Goal: Check status: Check status

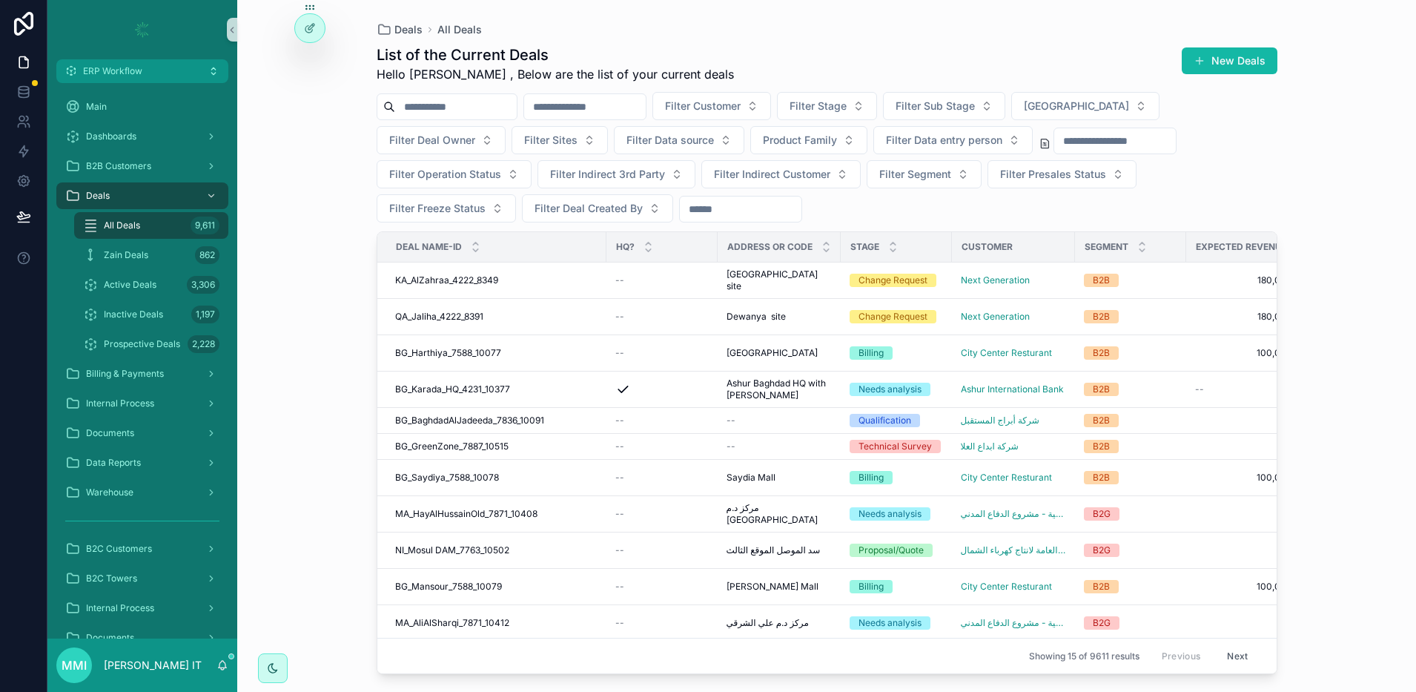
click at [646, 110] on input "scrollable content" at bounding box center [585, 106] width 122 height 21
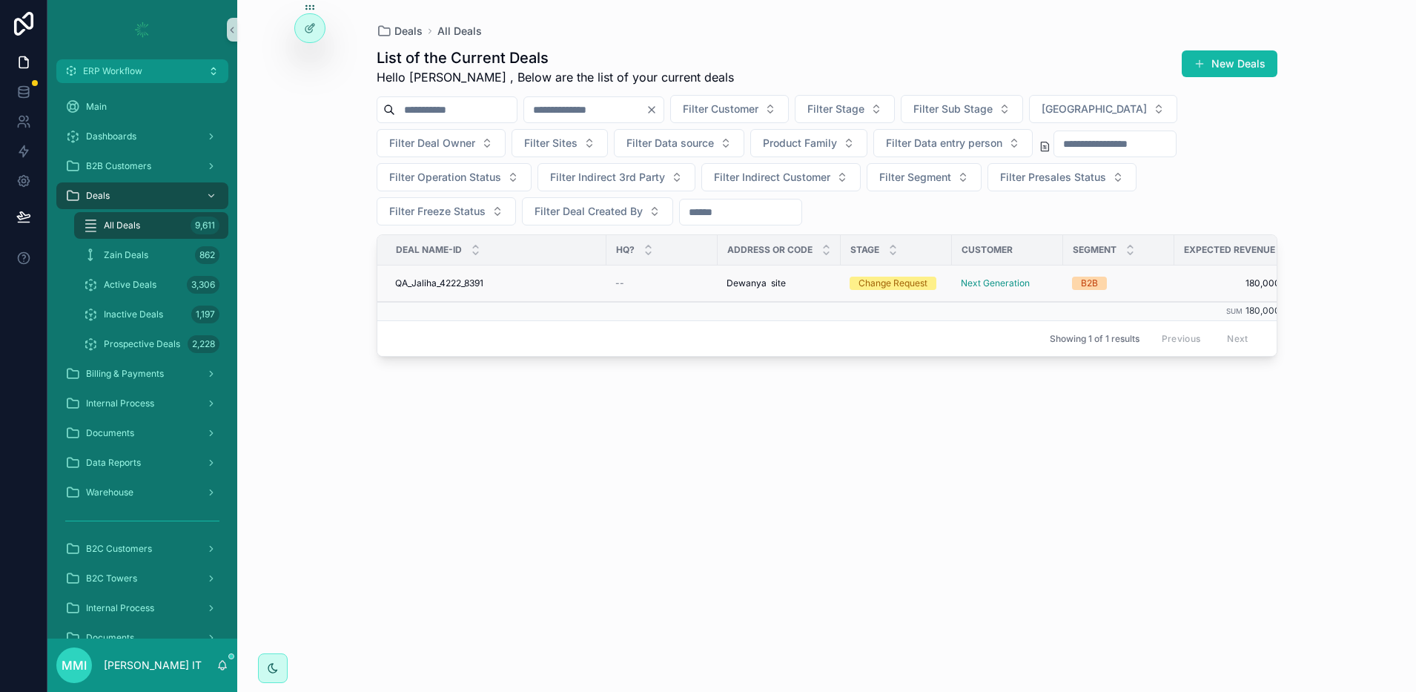
type input "****"
click at [476, 283] on span "QA_Jaliha_4222_8391" at bounding box center [439, 283] width 88 height 12
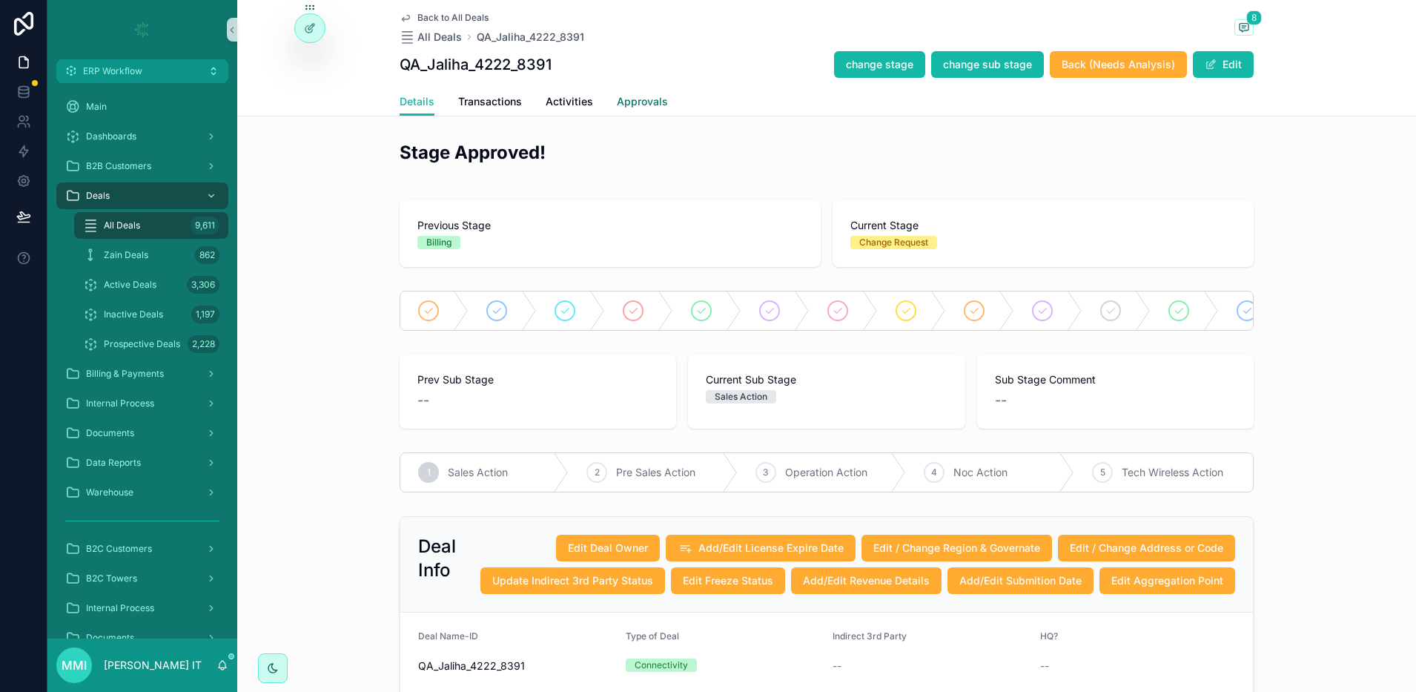
click at [621, 100] on span "Approvals" at bounding box center [642, 101] width 51 height 15
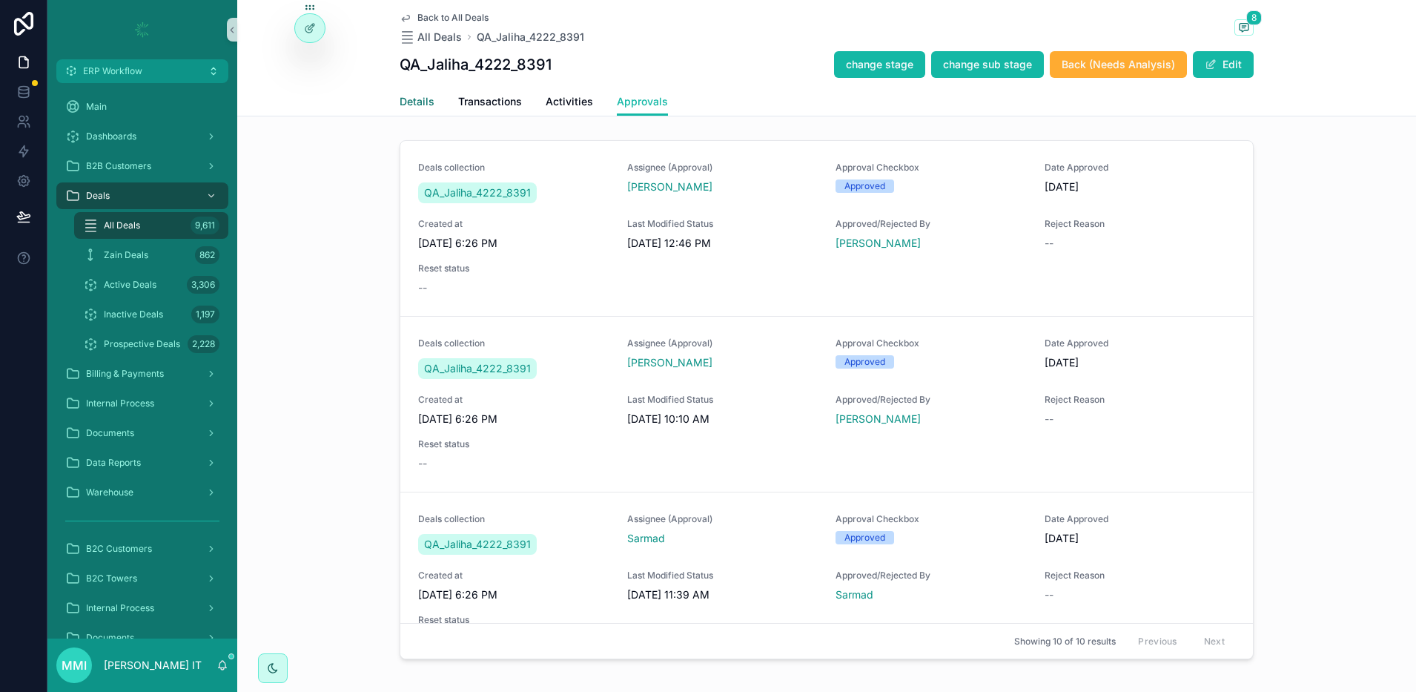
click at [411, 105] on span "Details" at bounding box center [417, 101] width 35 height 15
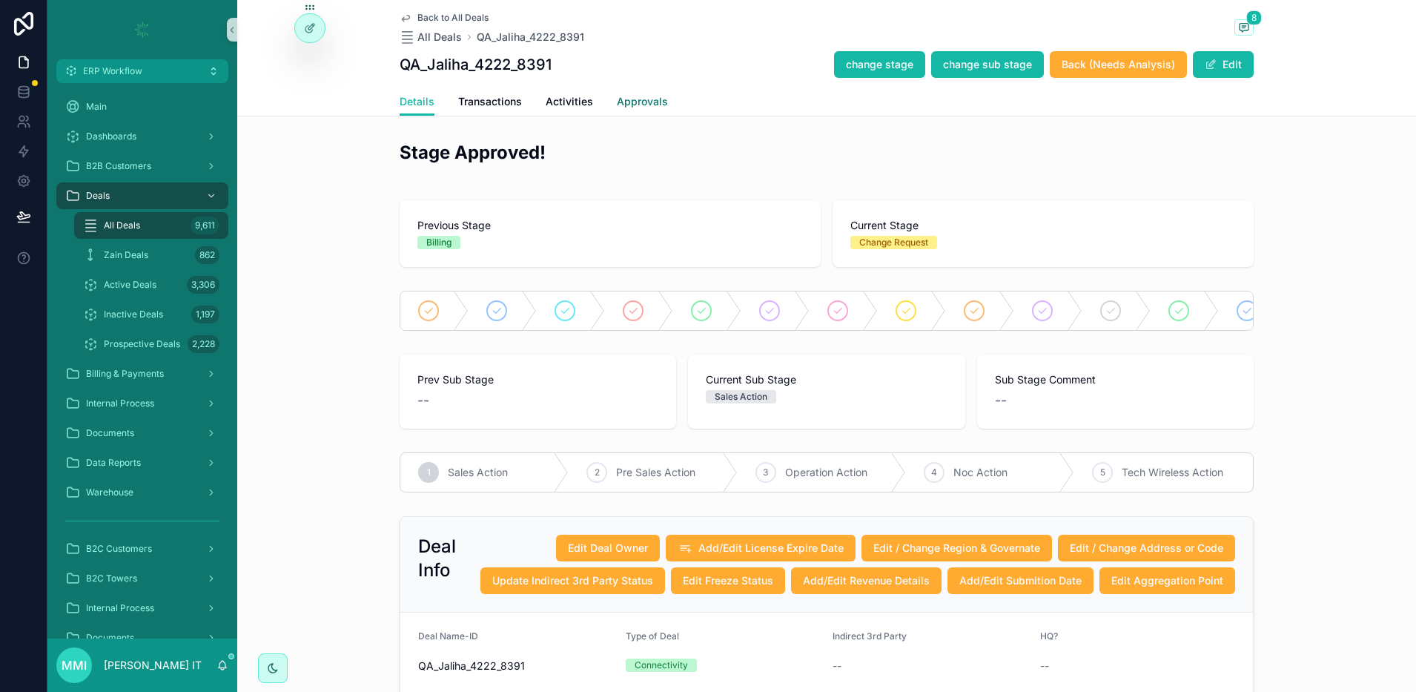
click at [647, 97] on span "Approvals" at bounding box center [642, 101] width 51 height 15
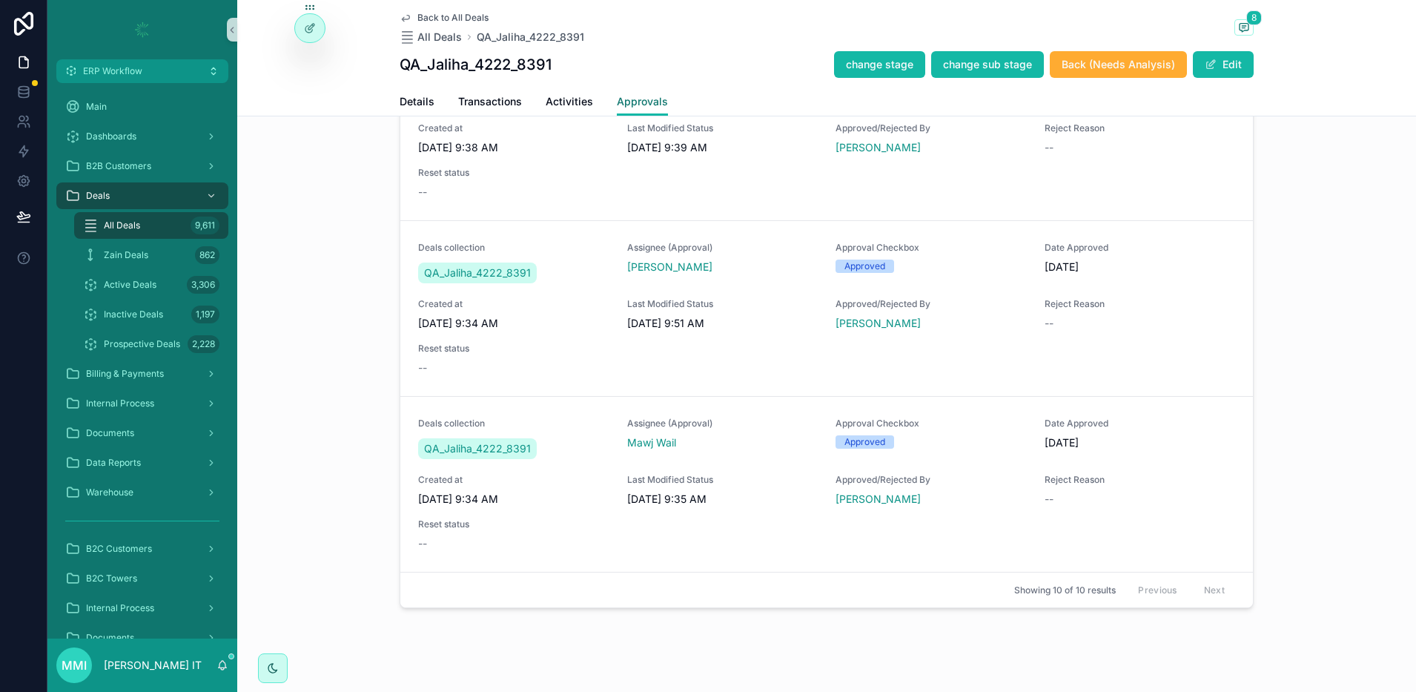
scroll to position [74, 0]
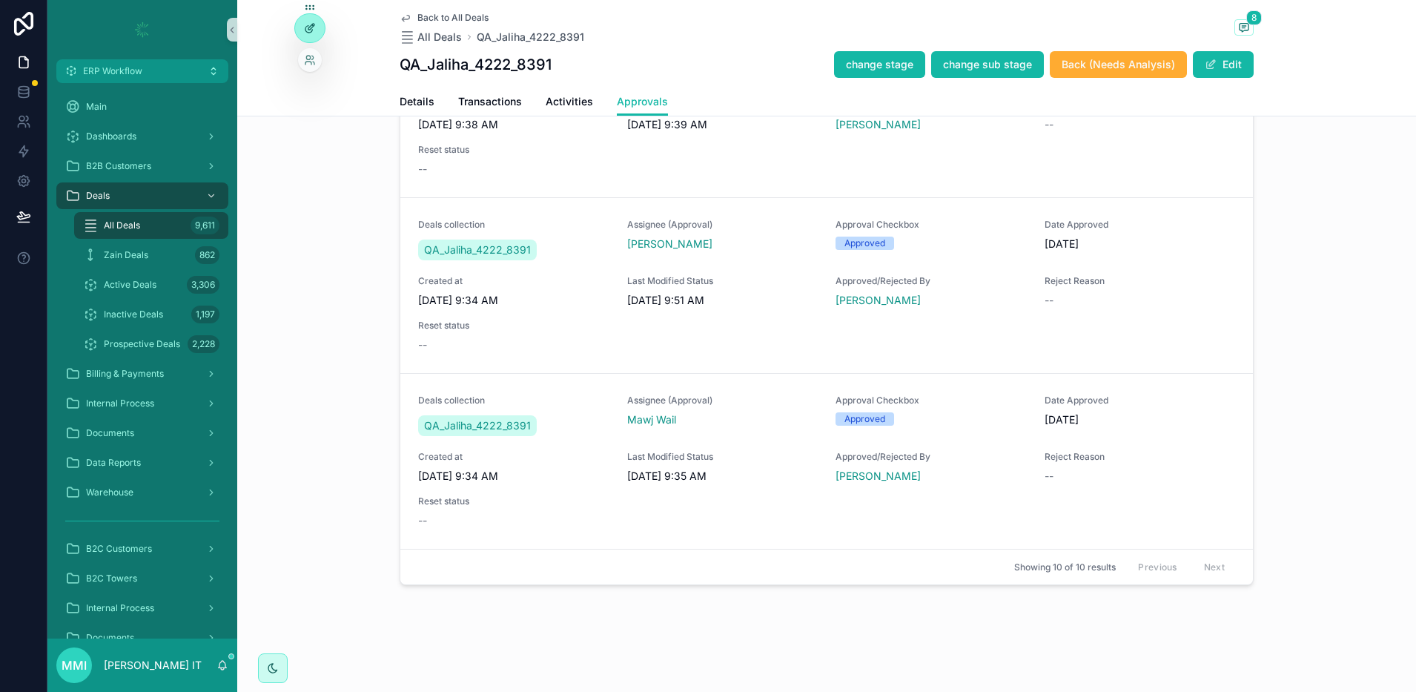
click at [313, 22] on icon at bounding box center [310, 28] width 12 height 12
click at [415, 108] on span "Details" at bounding box center [417, 101] width 35 height 15
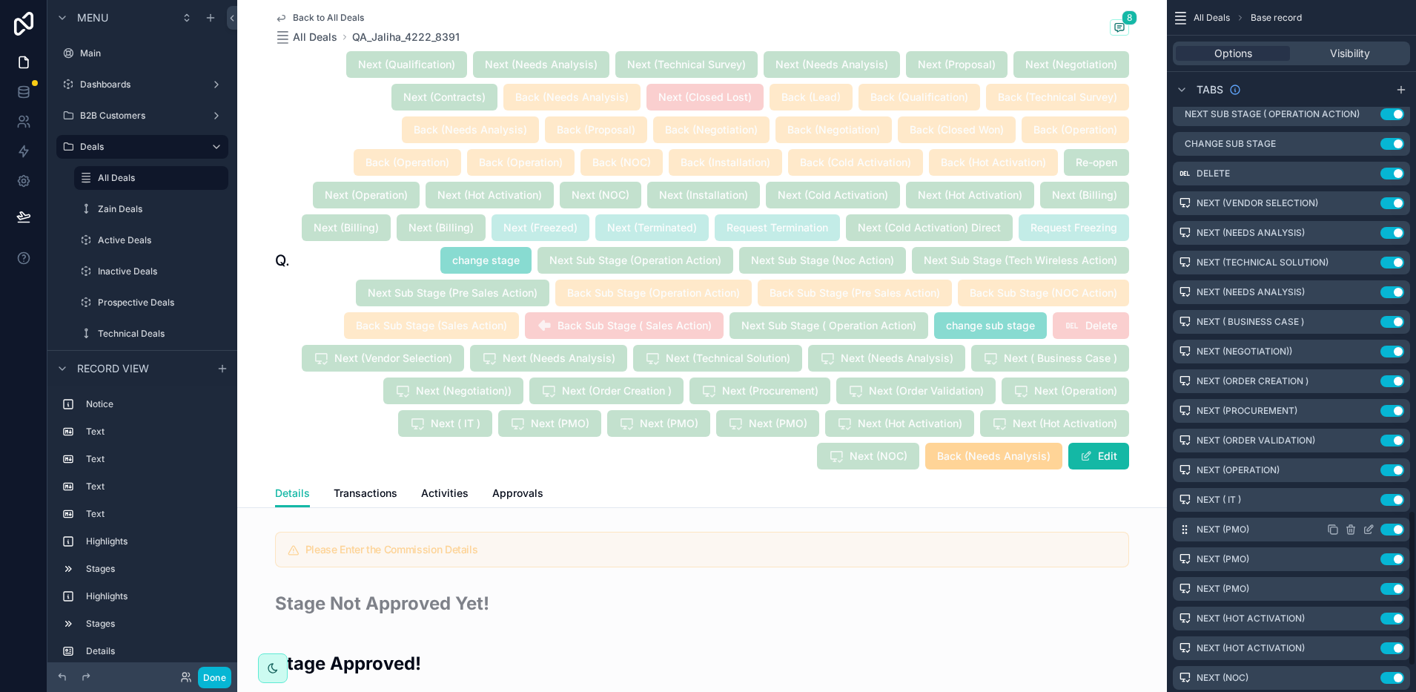
scroll to position [2191, 0]
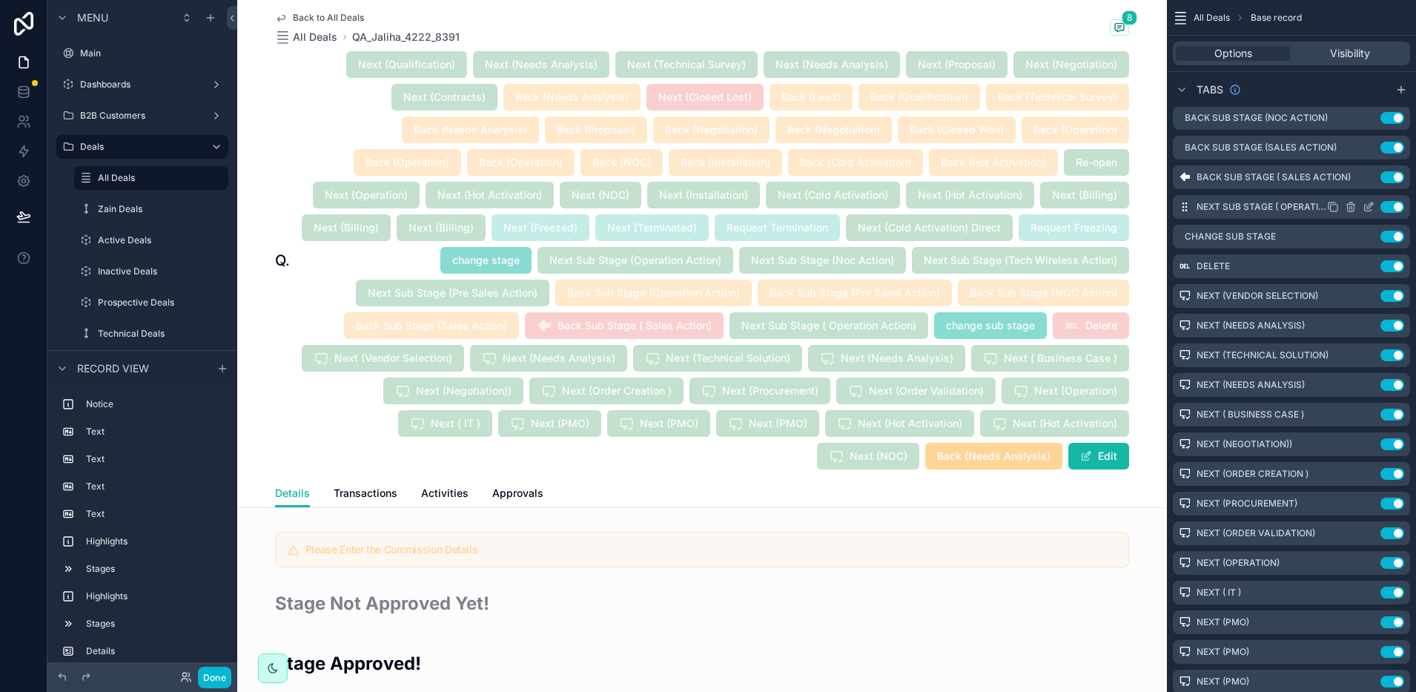
click at [1373, 207] on icon "scrollable content" at bounding box center [1369, 207] width 12 height 12
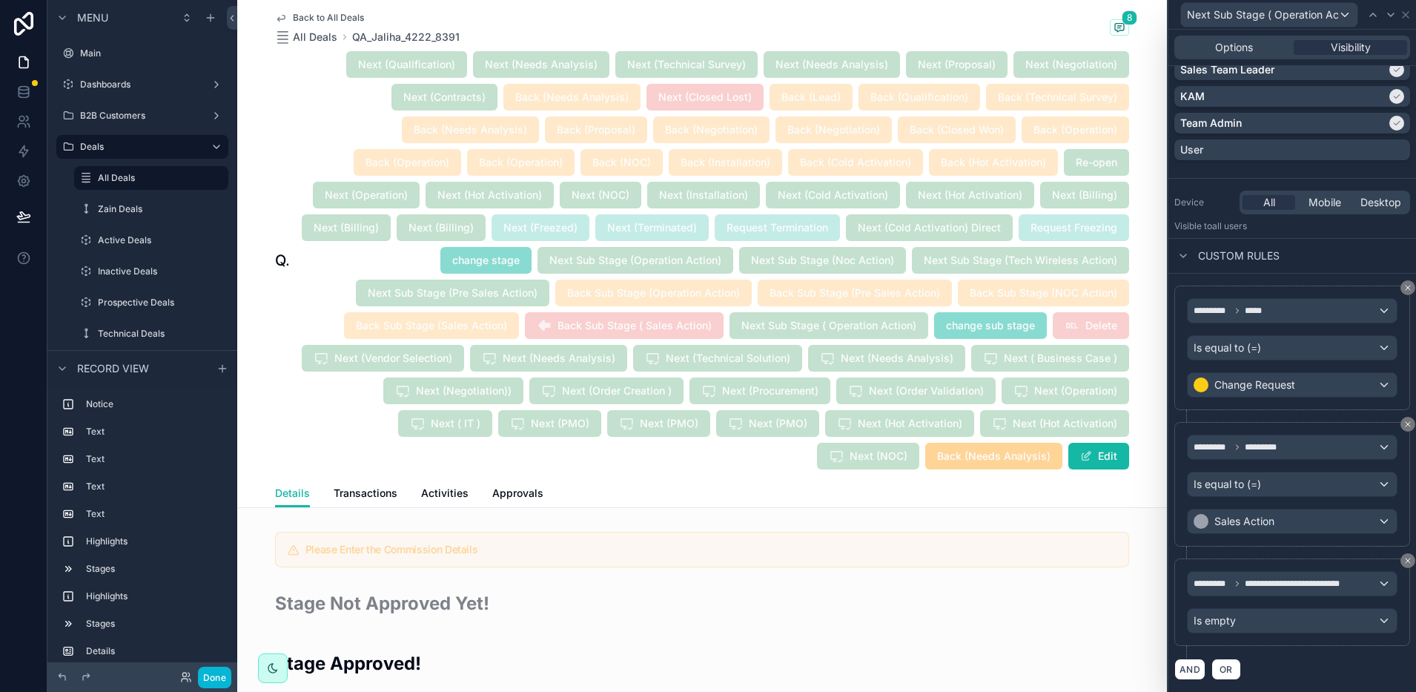
scroll to position [1169, 0]
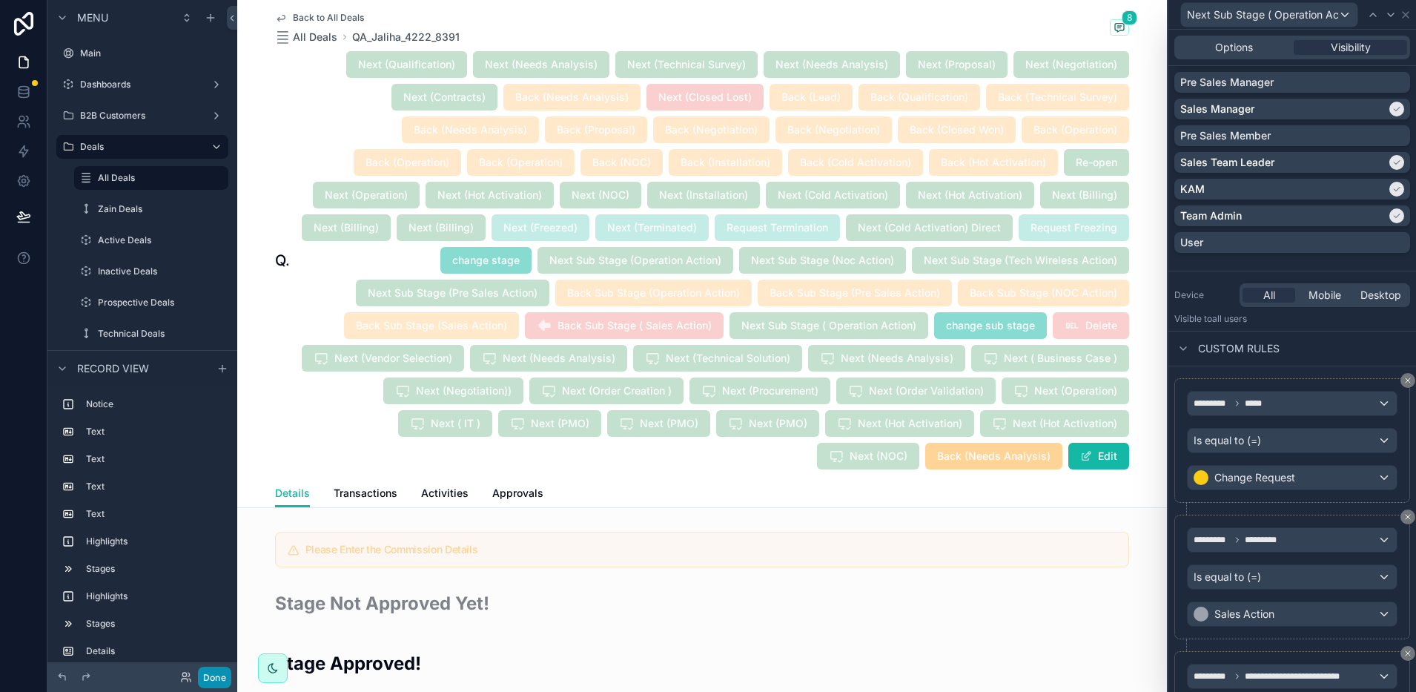
click at [214, 677] on button "Done" at bounding box center [214, 678] width 33 height 22
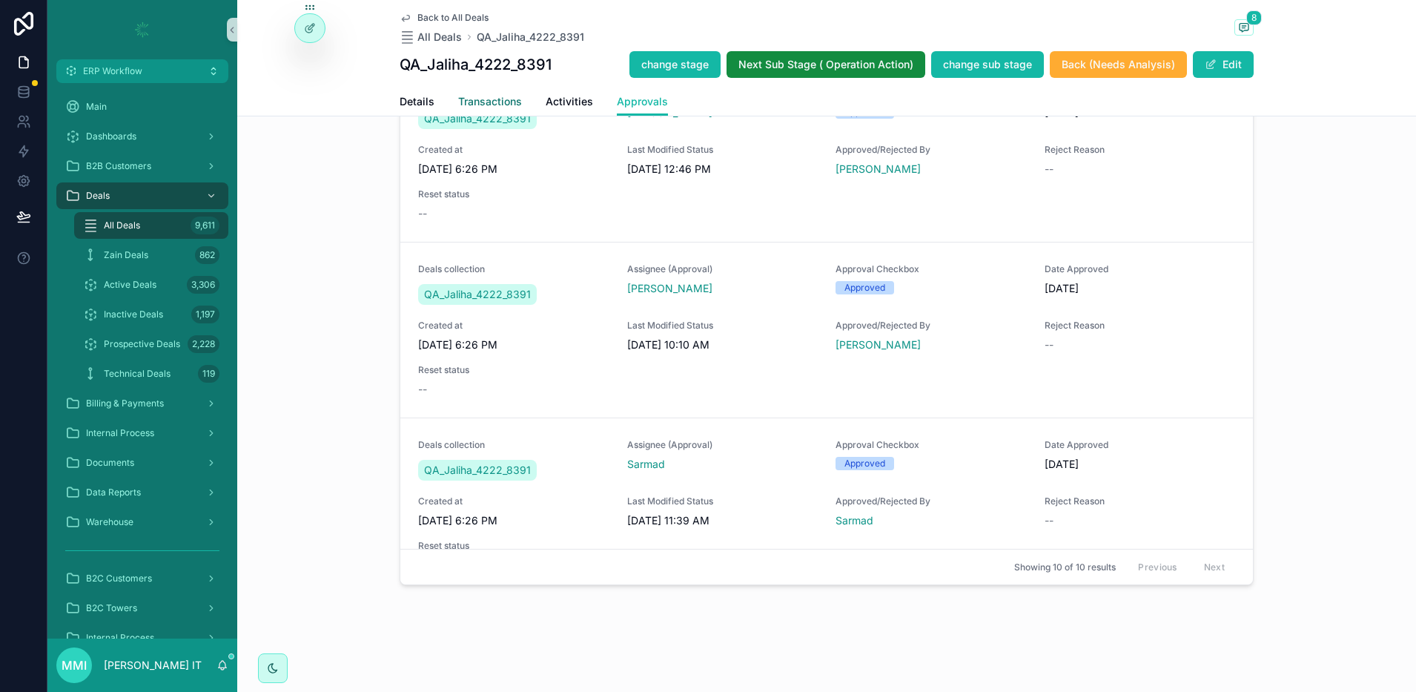
click at [475, 104] on span "Transactions" at bounding box center [490, 101] width 64 height 15
